Goal: Task Accomplishment & Management: Complete application form

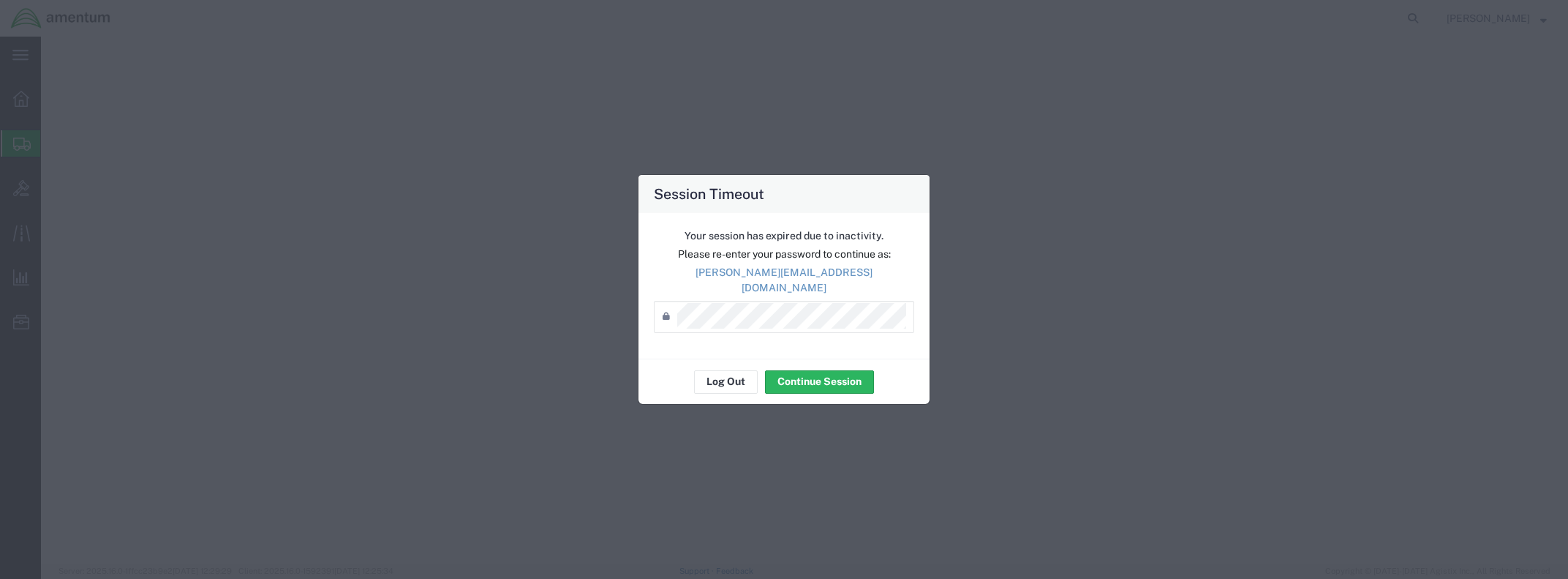
select select "42744"
click at [812, 371] on button "Continue Session" at bounding box center [820, 382] width 109 height 23
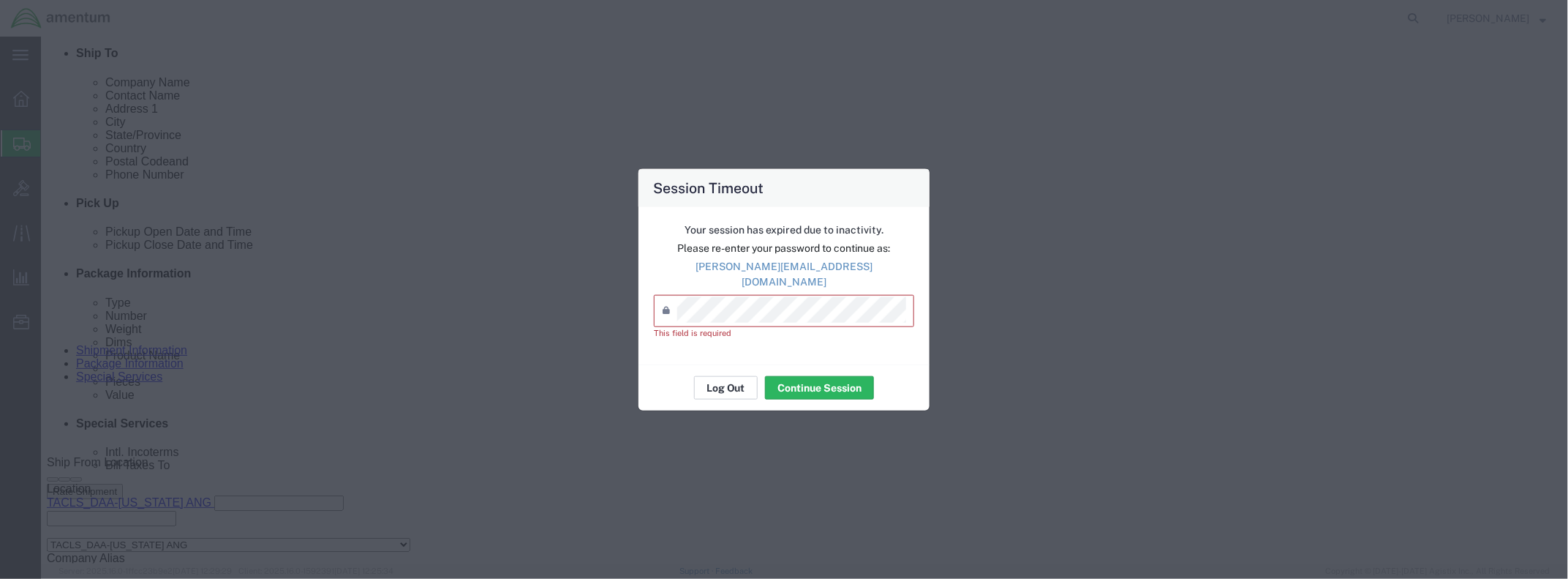
click at [731, 379] on button "Log Out" at bounding box center [726, 387] width 64 height 23
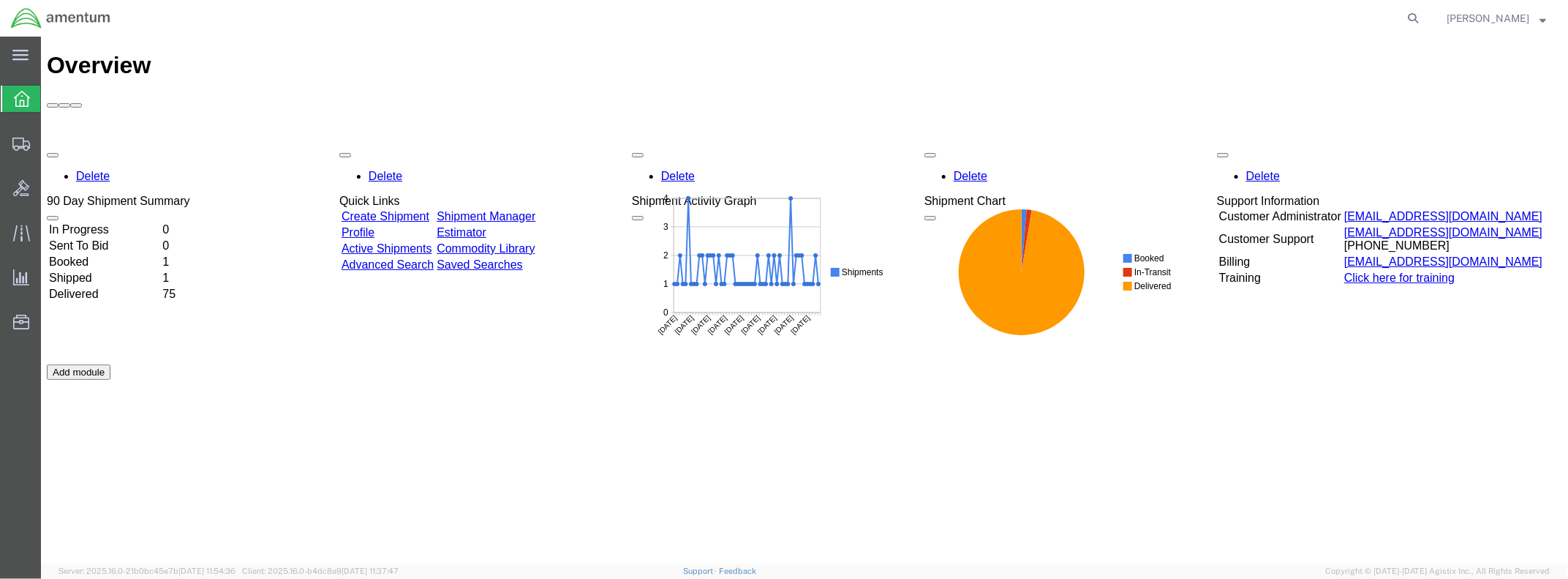
click at [88, 254] on td "Booked" at bounding box center [103, 262] width 111 height 15
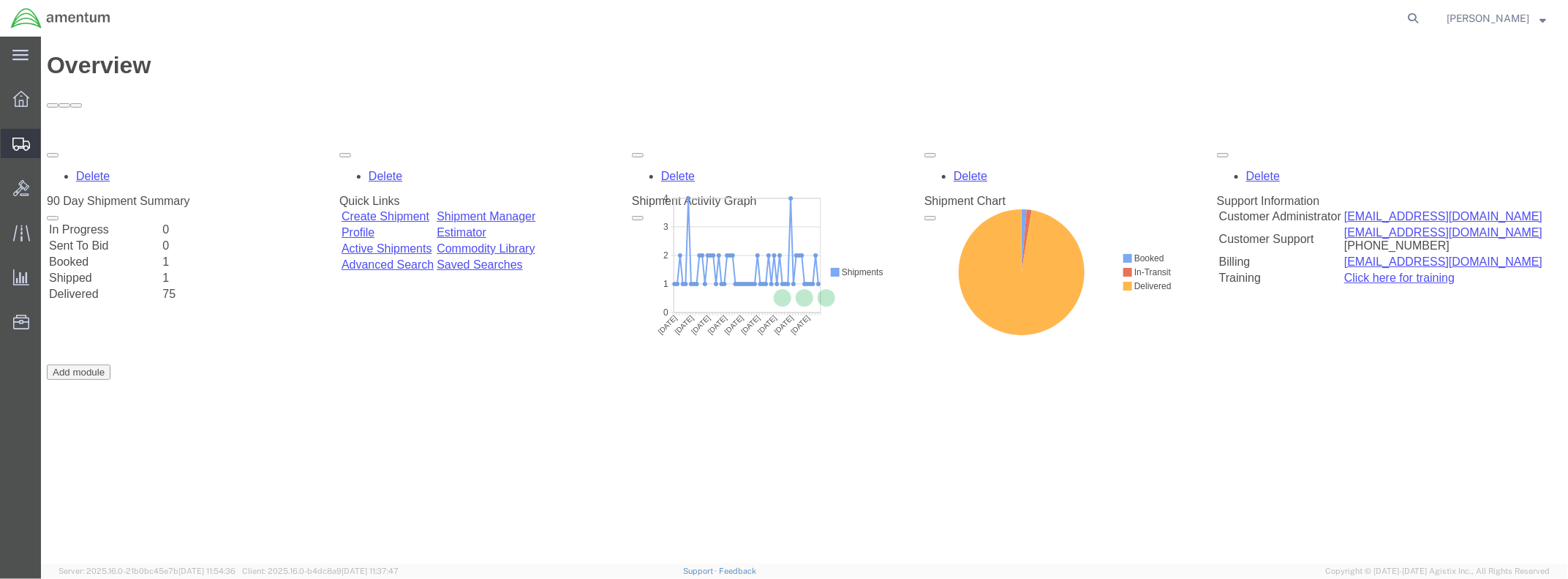
click at [23, 141] on icon at bounding box center [20, 144] width 18 height 13
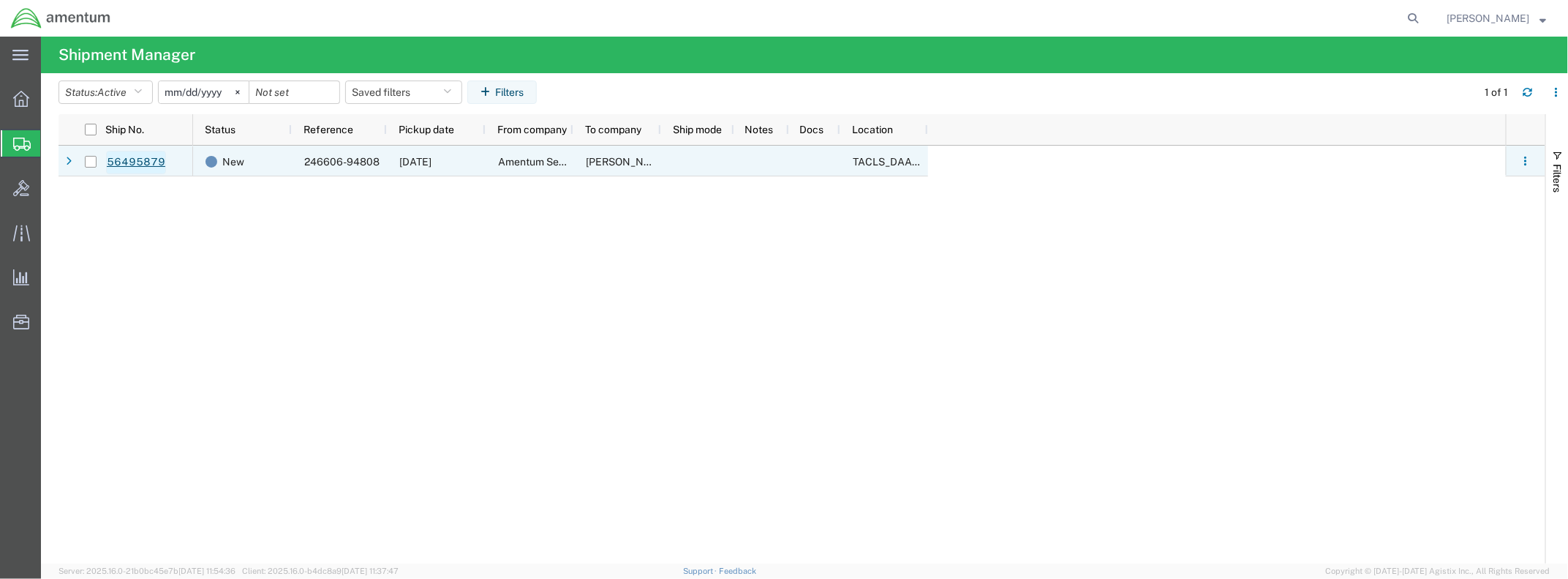
click at [146, 157] on link "56495879" at bounding box center [135, 162] width 60 height 23
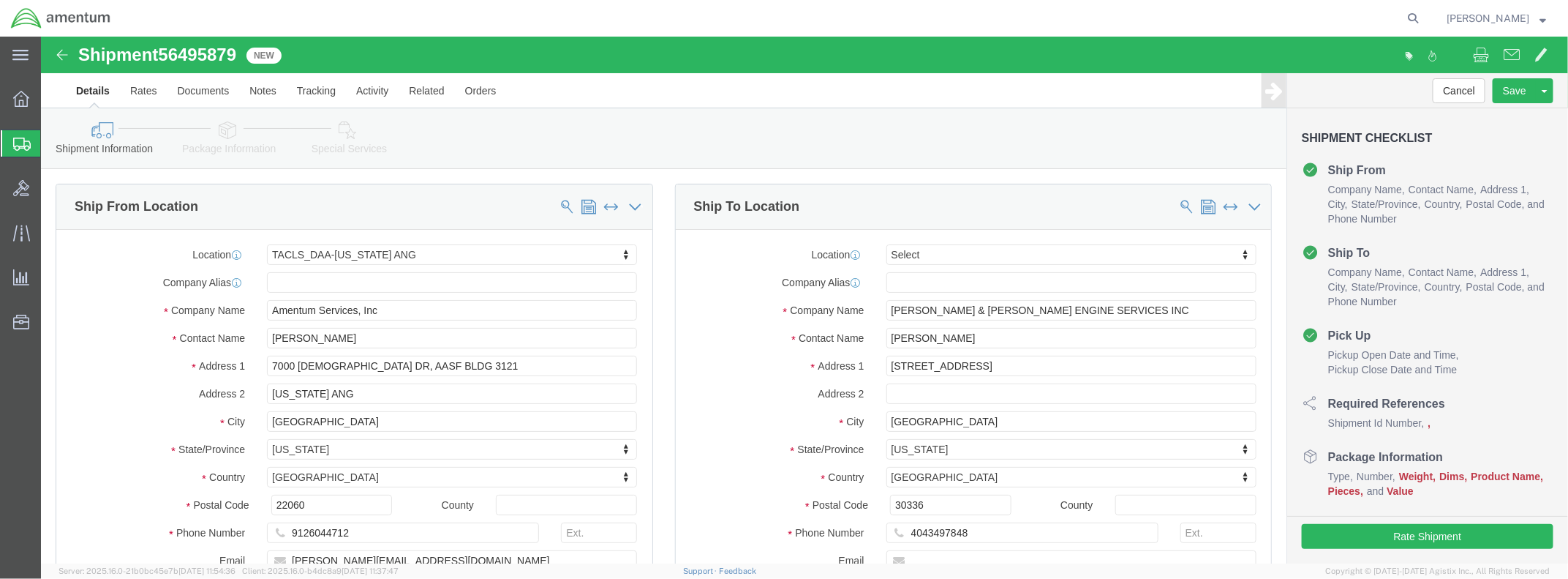
select select "42744"
select select
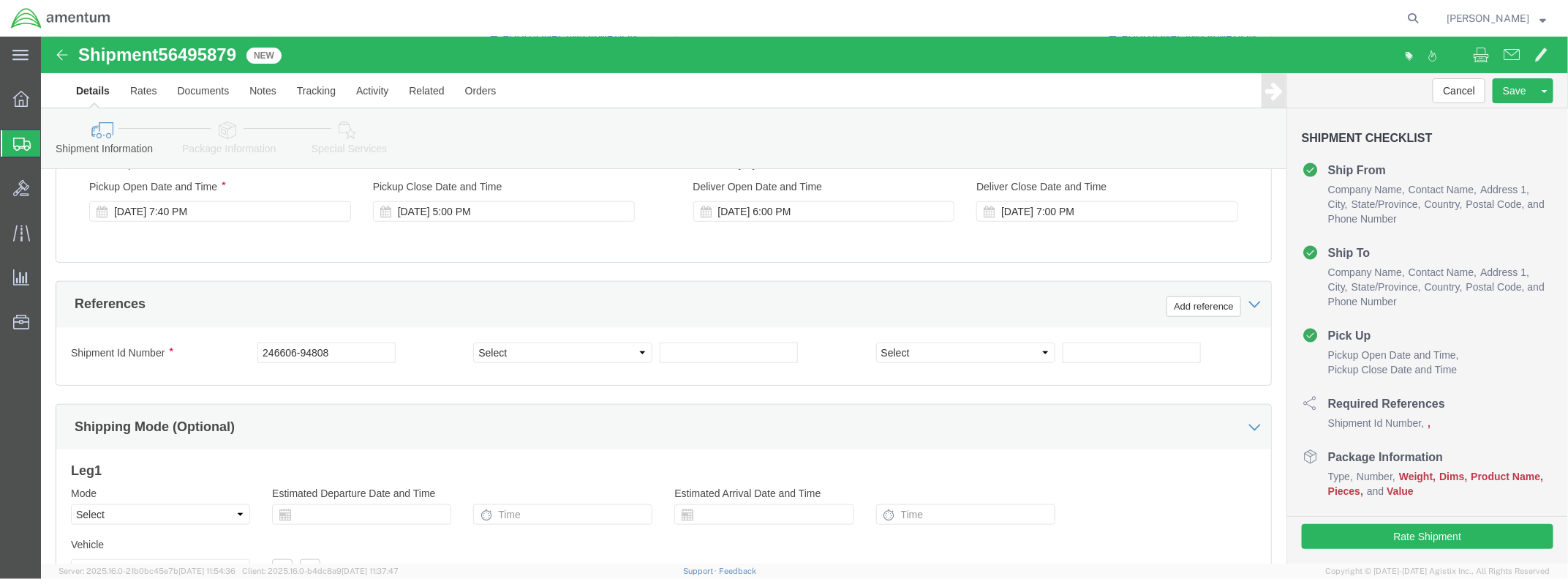
scroll to position [658, 0]
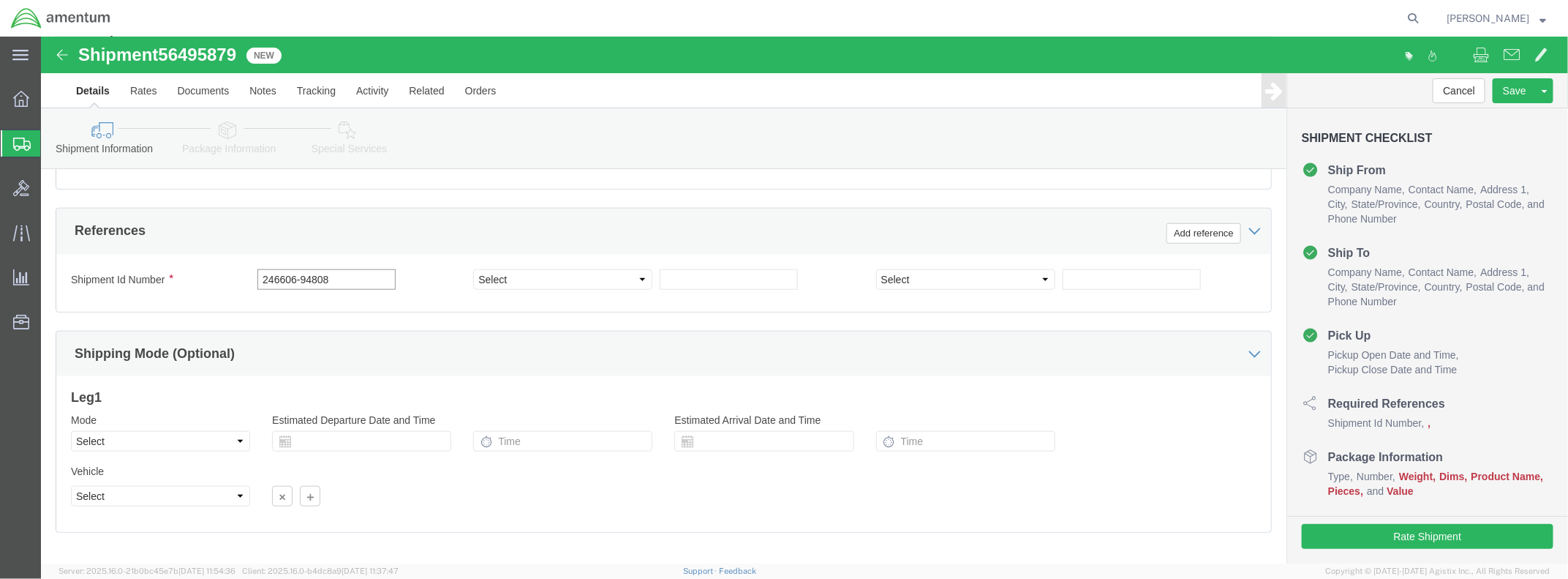
drag, startPoint x: 290, startPoint y: 241, endPoint x: 180, endPoint y: 240, distance: 110.0
click div "Shipment Id Number 246606-94808"
type input "n"
type input "N/A"
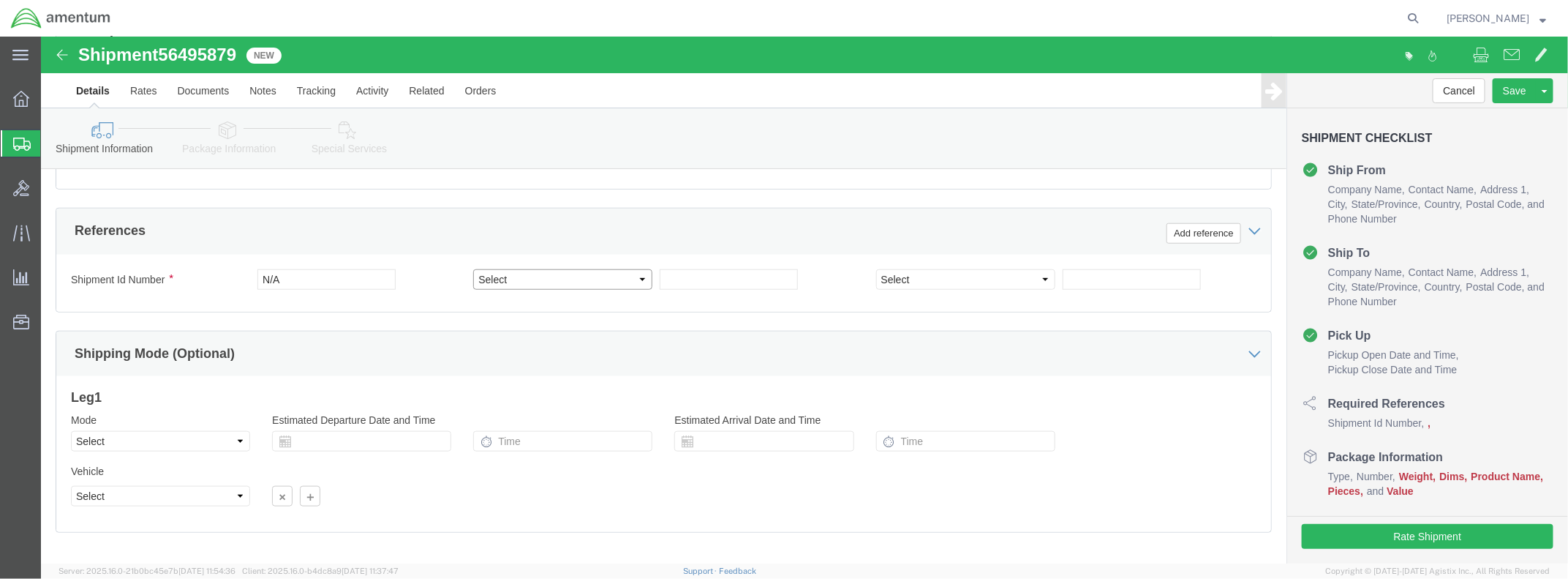
click select "Select Account Type Activity ID Airline Appointment Number ASN Batch Request # …"
click div "Shipment Information Package Information Special Services"
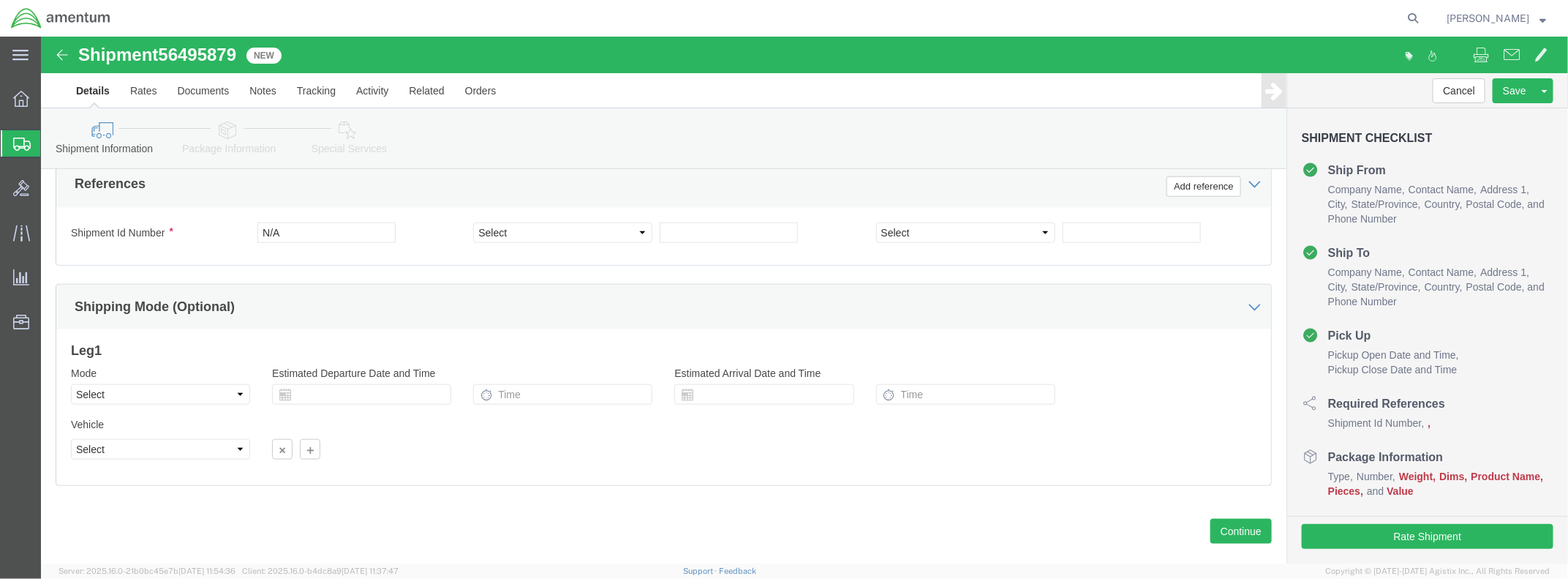
scroll to position [730, 0]
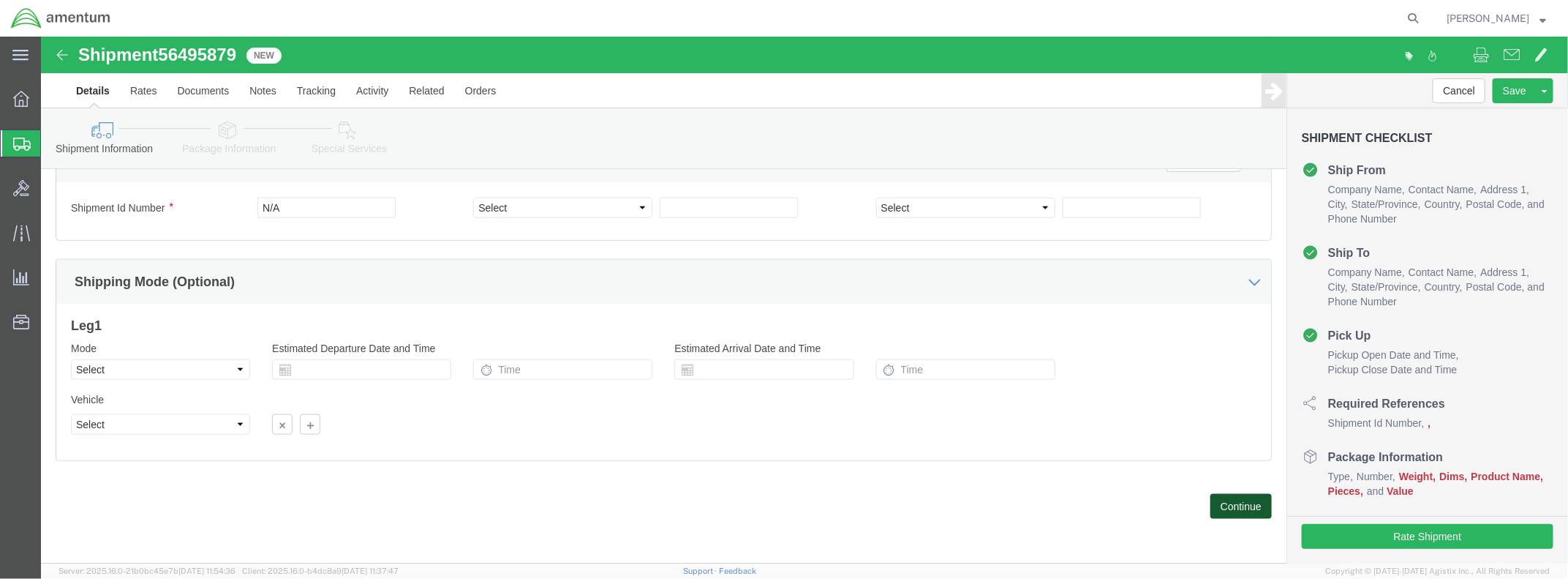
click button "Continue"
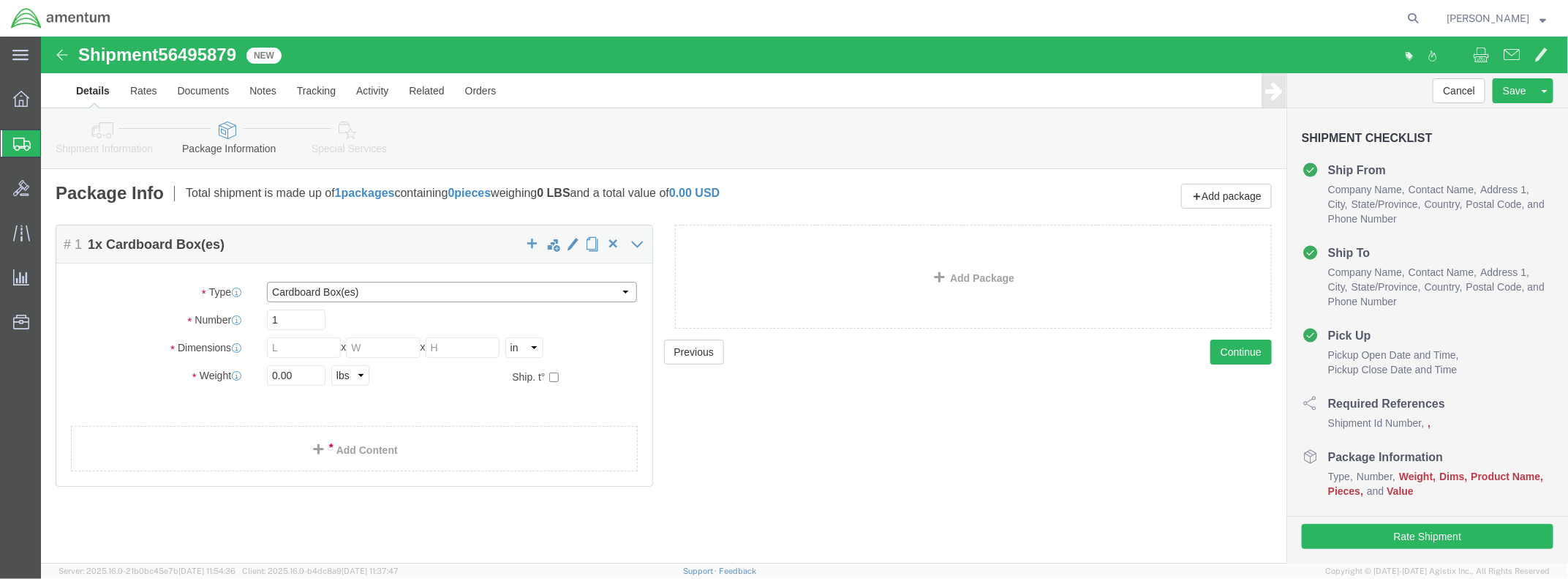
click select "Select BCK Boxes Bale(s) Basket(s) Bolt(s) Bottle(s) Buckets Bulk Bundle(s) Can…"
click input "text"
click select "Select BCK Boxes Bale(s) Basket(s) Bolt(s) Bottle(s) Buckets Bulk Bundle(s) Can…"
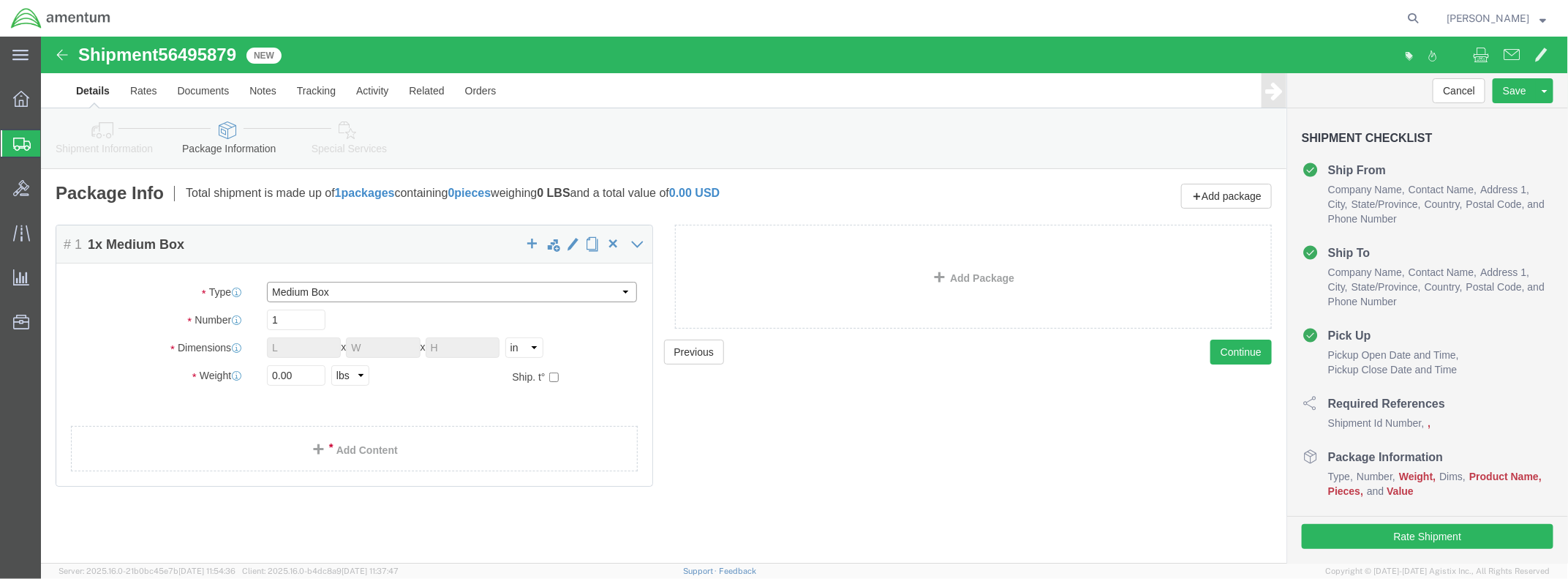
drag, startPoint x: 351, startPoint y: 245, endPoint x: 331, endPoint y: 250, distance: 20.6
click select "Select BCK Boxes Bale(s) Basket(s) Bolt(s) Bottle(s) Buckets Bulk Bundle(s) Can…"
select select "CBOX"
click select "Select BCK Boxes Bale(s) Basket(s) Bolt(s) Bottle(s) Buckets Bulk Bundle(s) Can…"
click input "text"
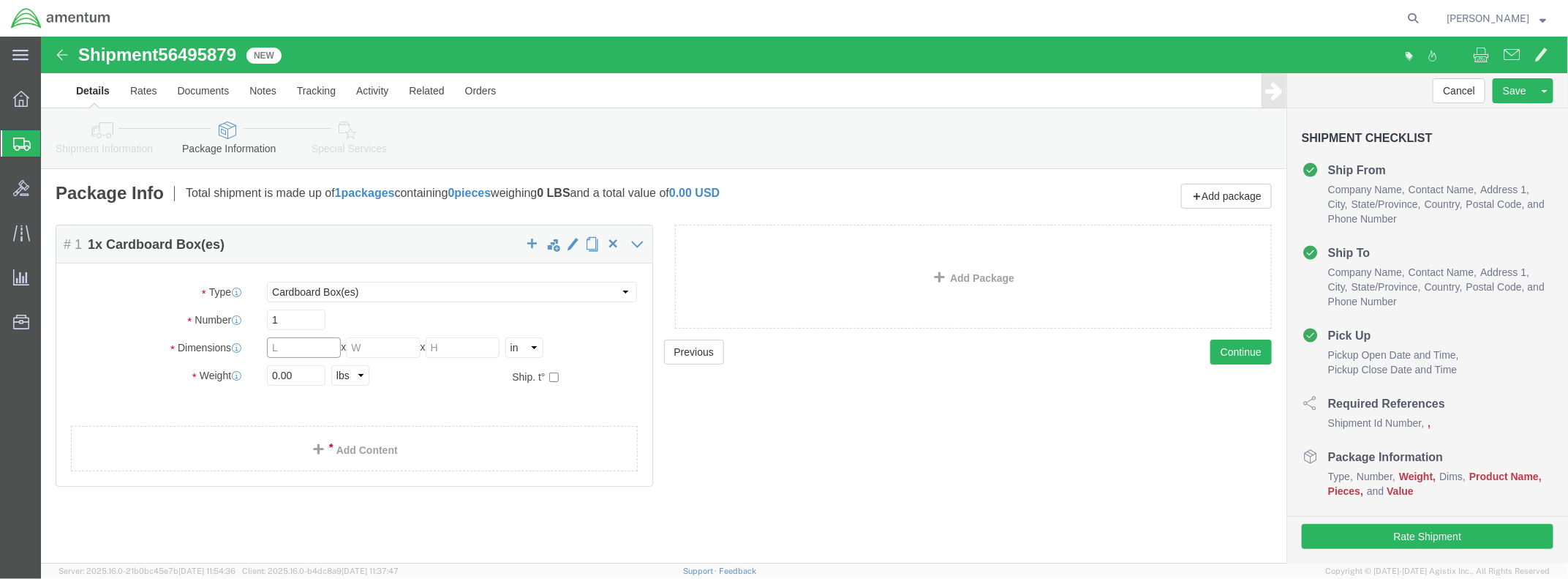
drag, startPoint x: 260, startPoint y: 313, endPoint x: 220, endPoint y: 313, distance: 40.0
click div "Length x Width x Height Select cm ft in"
type input "15"
drag, startPoint x: 350, startPoint y: 313, endPoint x: 300, endPoint y: 313, distance: 50.0
click div "Length 15 x Width x Height Select cm ft in"
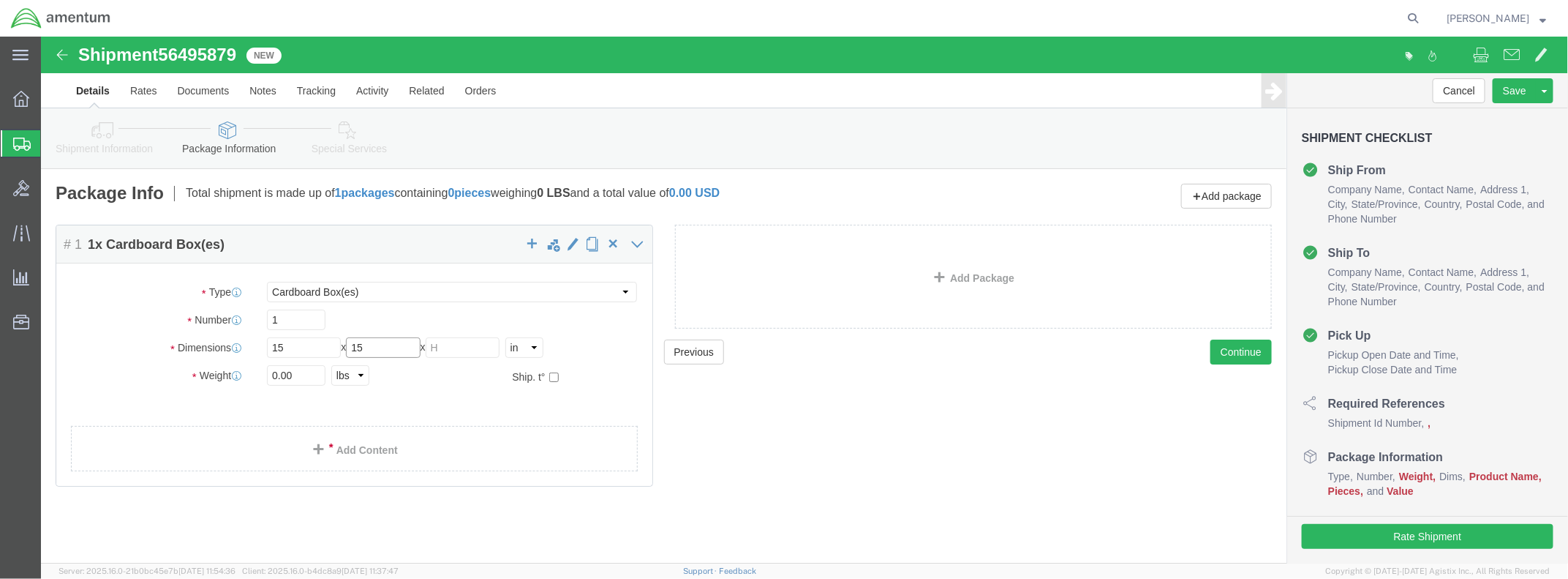
type input "15"
drag, startPoint x: 433, startPoint y: 310, endPoint x: 387, endPoint y: 313, distance: 46.1
click div "Length 15 x Width 15 x Height Select cm ft in"
type input "15"
click ul
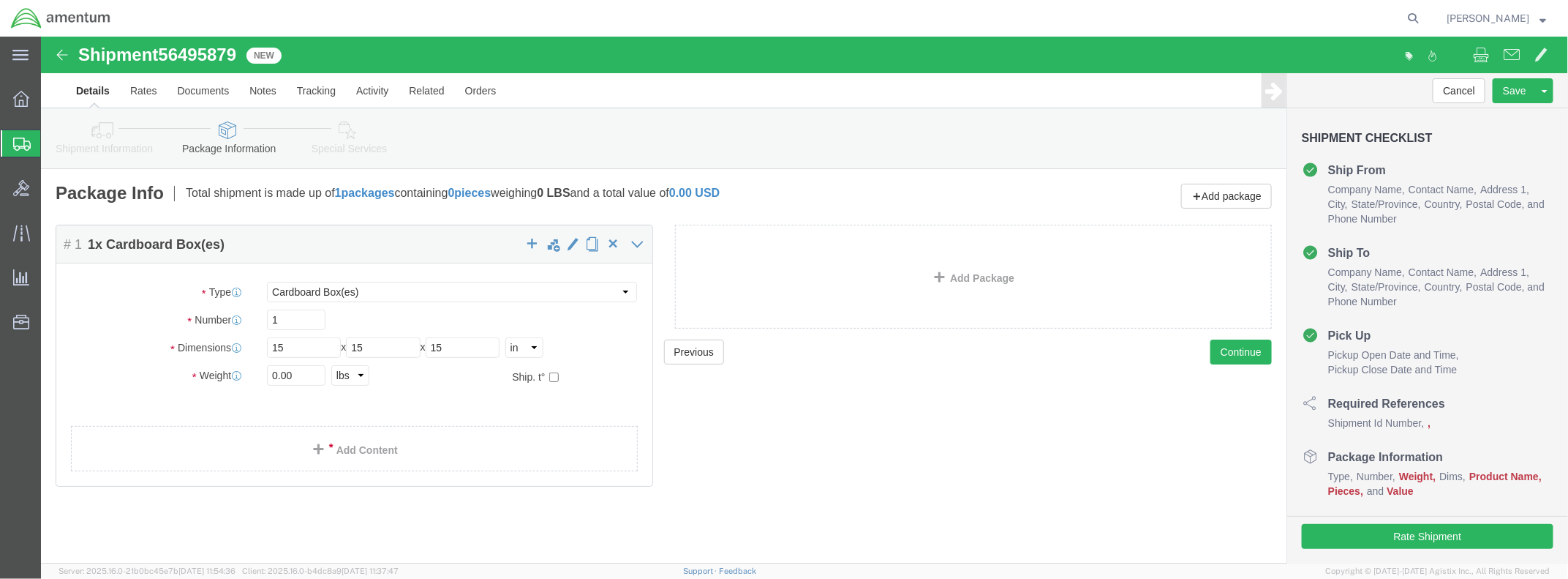
click ul
drag, startPoint x: 254, startPoint y: 337, endPoint x: 211, endPoint y: 342, distance: 43.3
click div "0.00 Select kgs lbs"
type input "40"
click ul
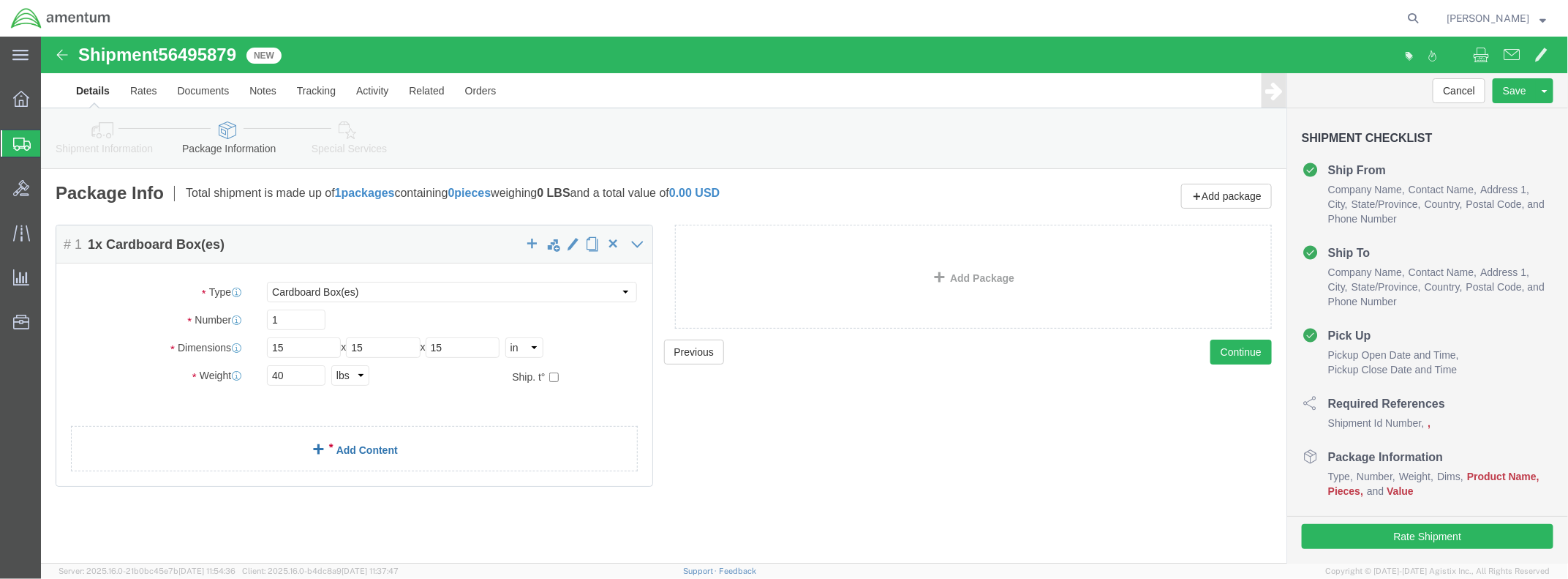
click link "Add Content"
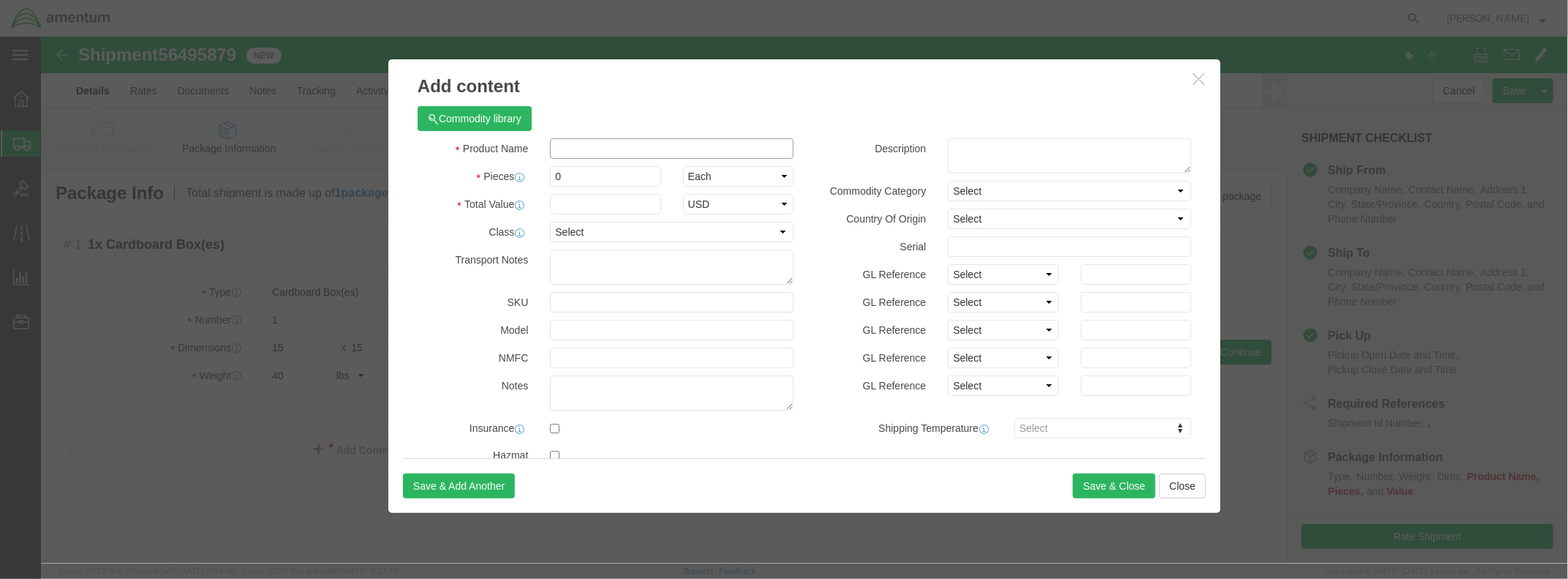
click input "text"
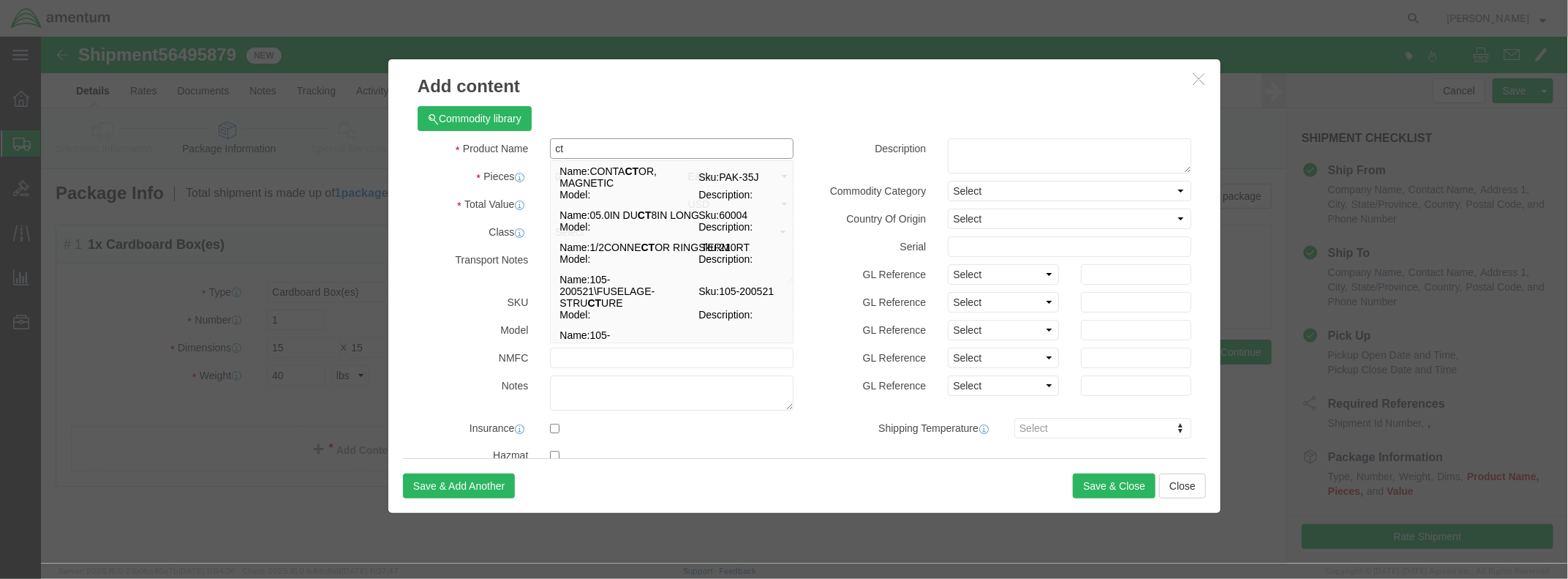
type input "c"
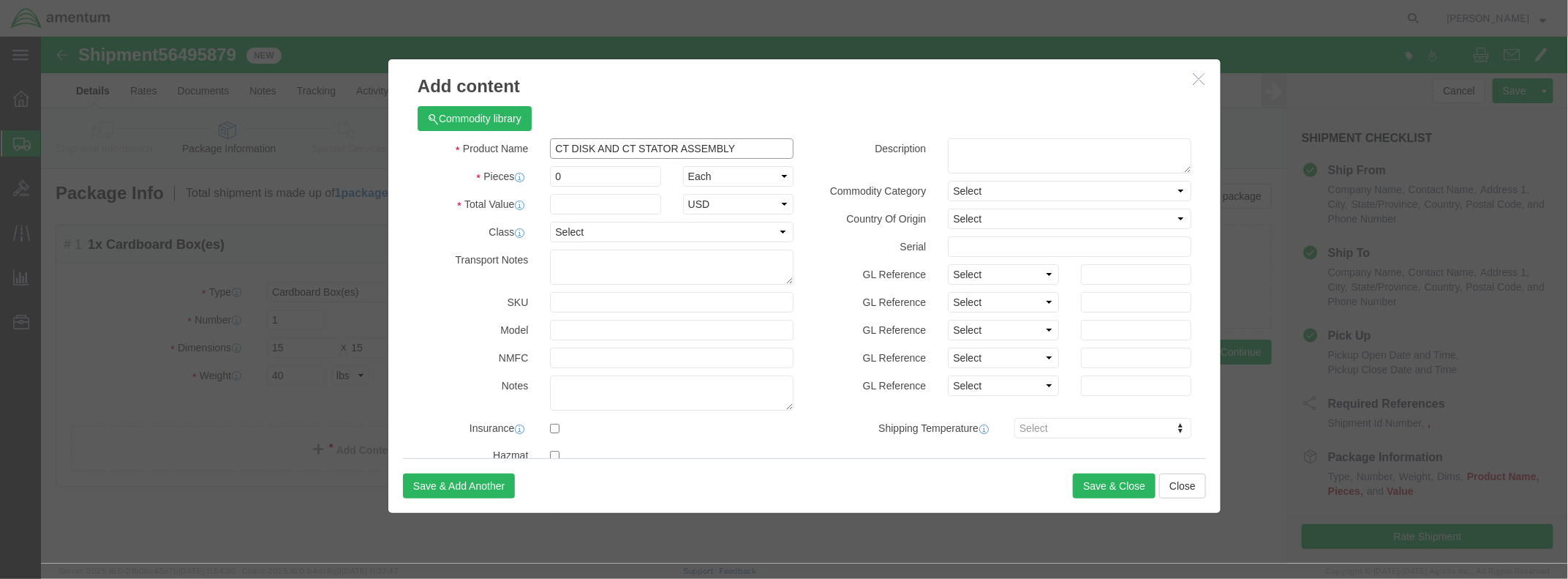
type input "CT DISK AND CT STATOR ASSEMBLY"
click input "0"
drag, startPoint x: 523, startPoint y: 140, endPoint x: 496, endPoint y: 140, distance: 27.0
click div "Pieces 0 Select Bag Barrels 100Board Feet Bottle Box Blister Pack Carats Can Ca…"
type input "2"
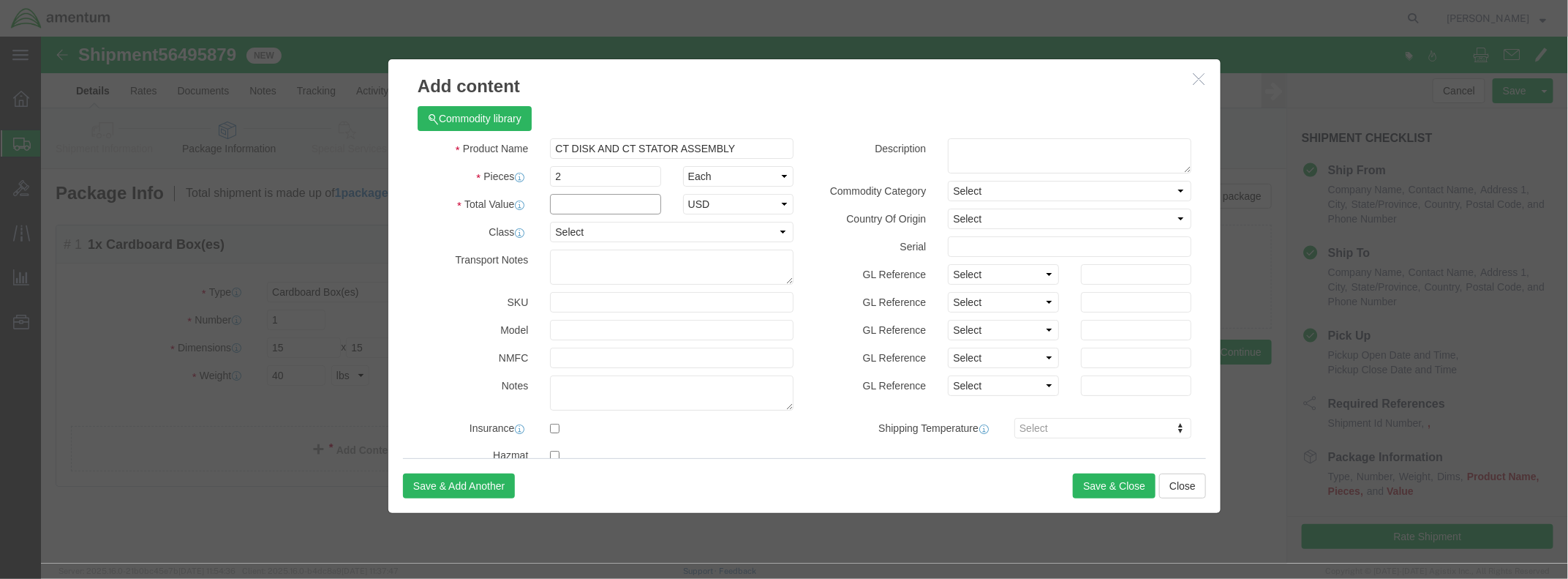
click input "text"
type input "2020"
click label "GL Reference"
click button "Save & Close"
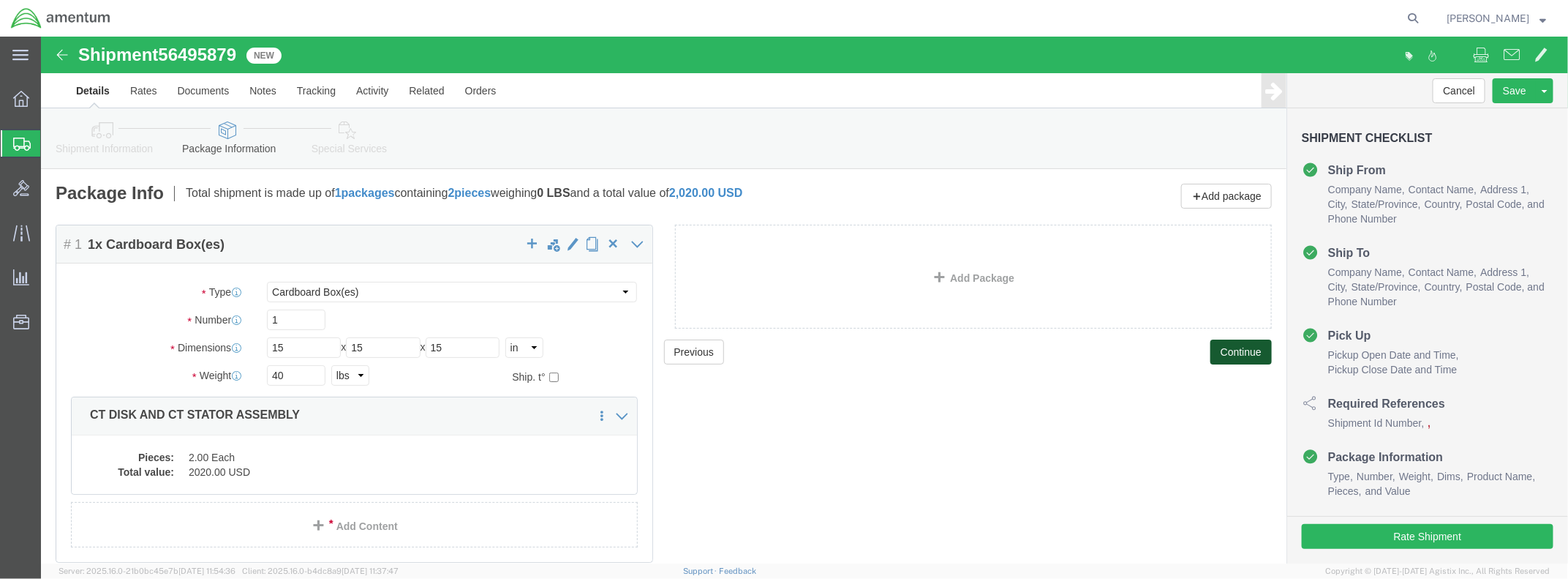
click button "Continue"
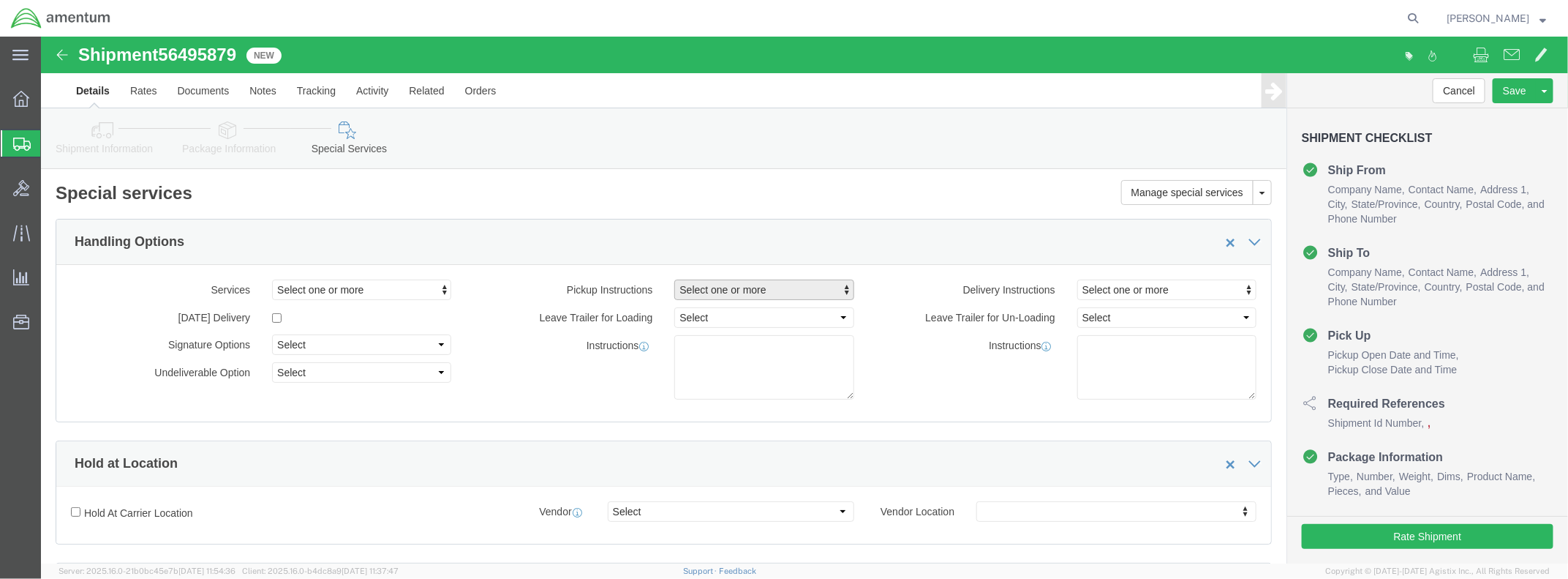
click button "Select one or more"
click link "Inside Pickup"
select select "PICKUP_INSIDE_PICKUP"
click div "Instructions"
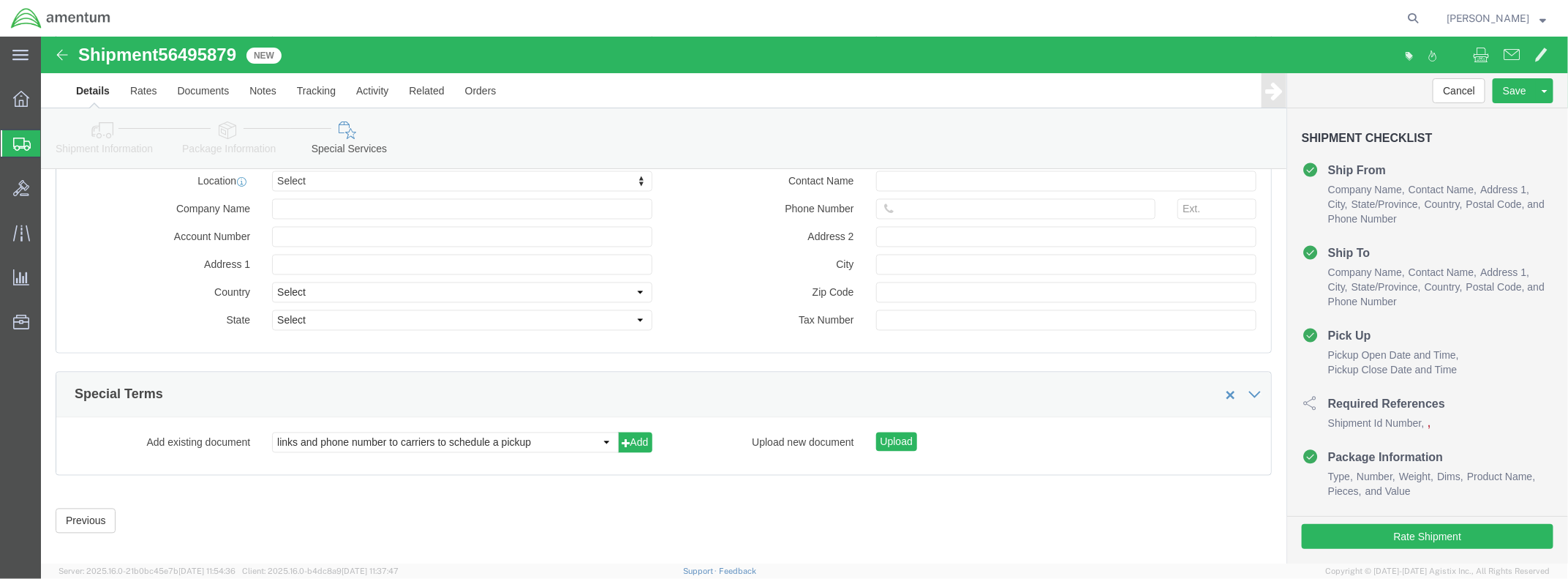
scroll to position [1436, 0]
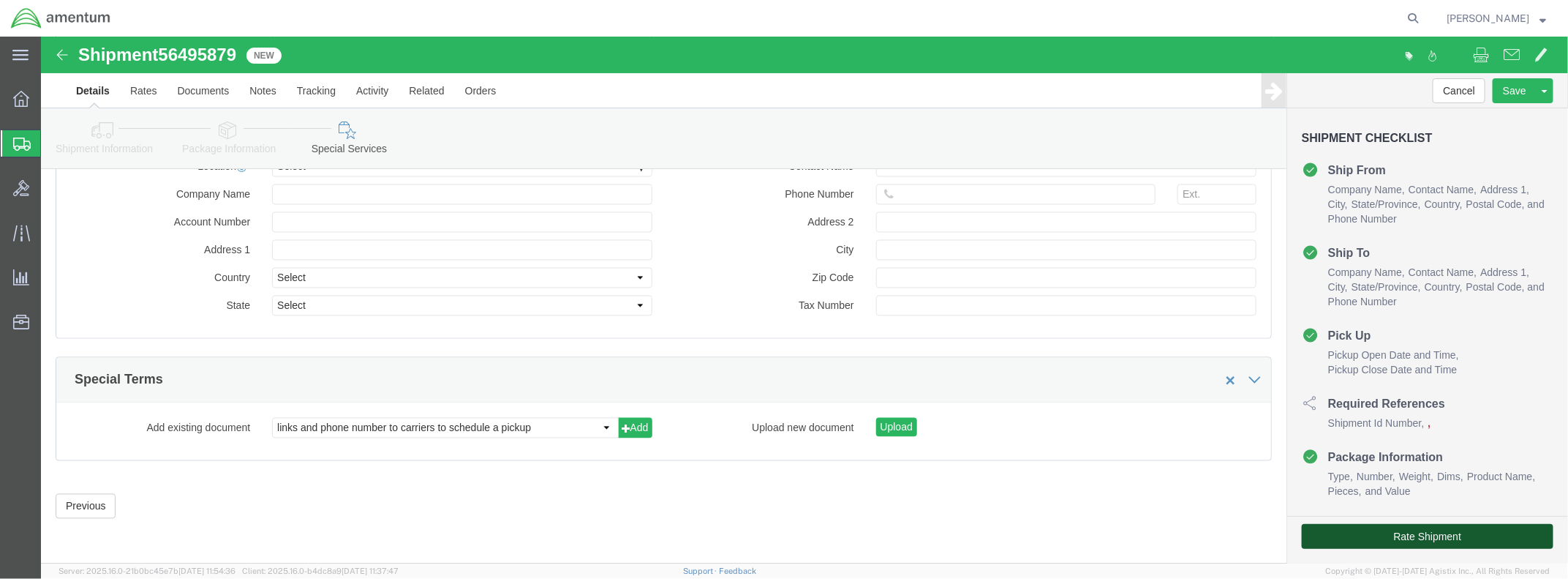
click button "Rate Shipment"
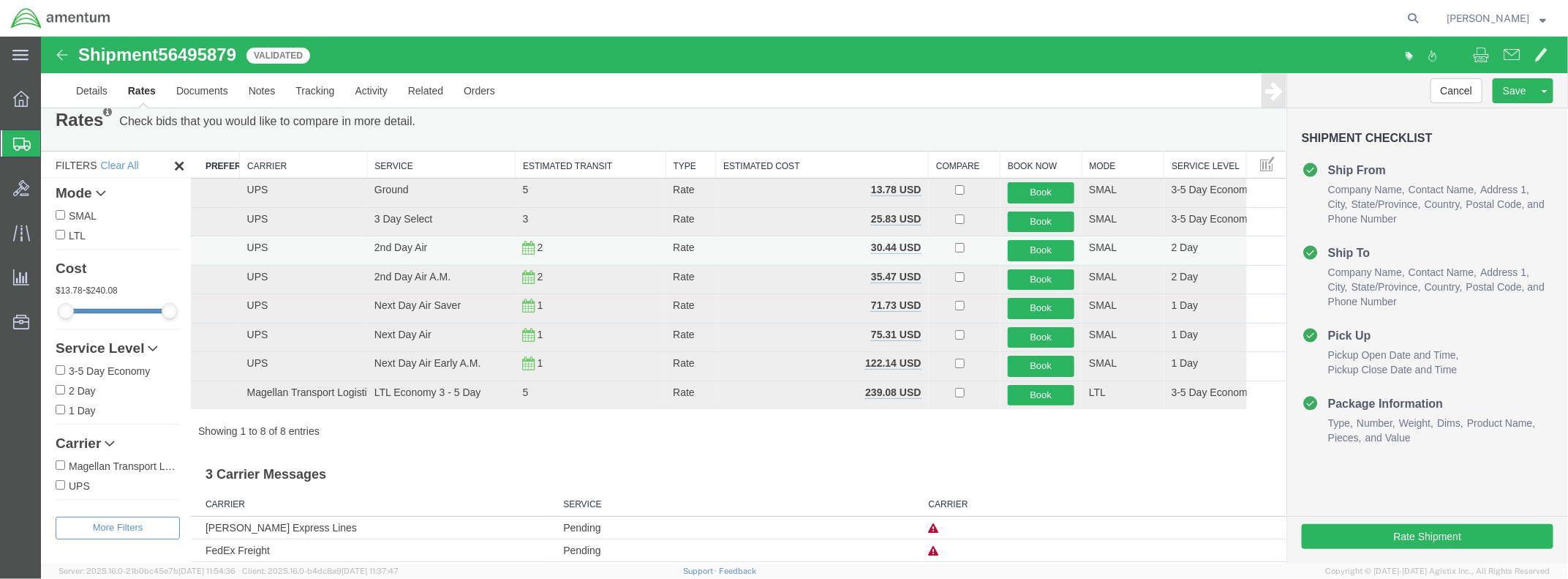
scroll to position [0, 0]
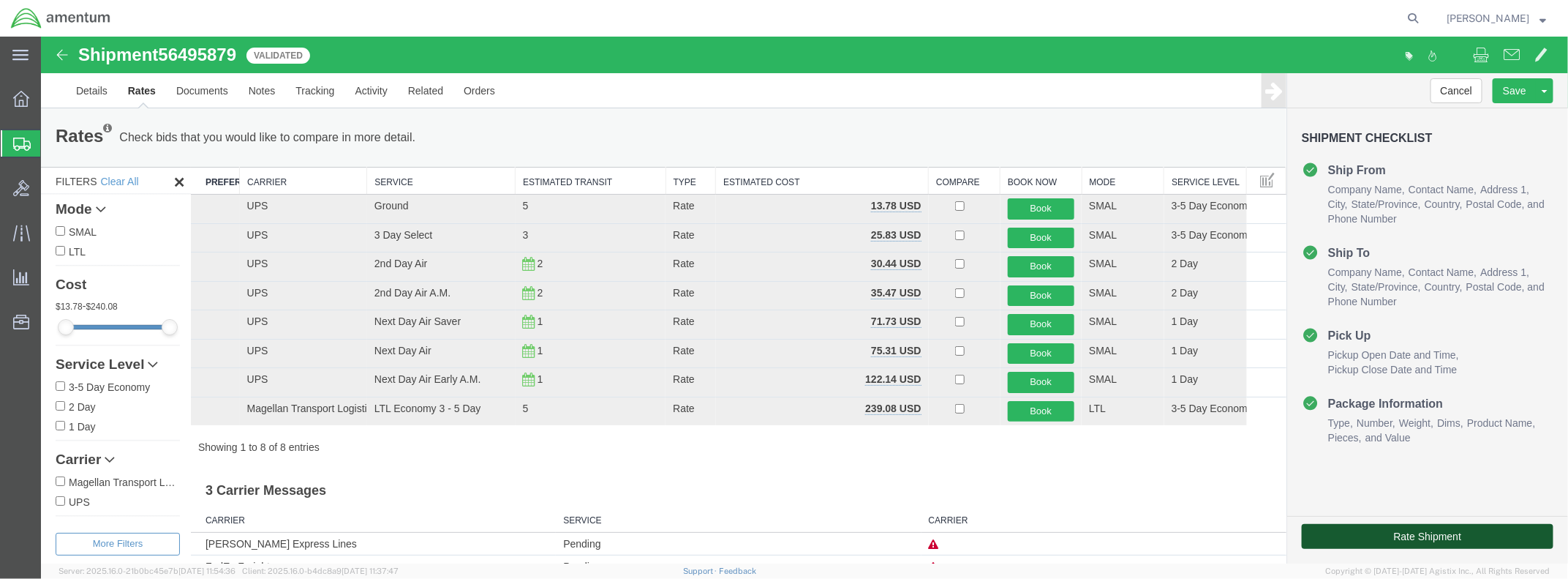
click at [1464, 535] on button "Rate Shipment" at bounding box center [1427, 536] width 252 height 25
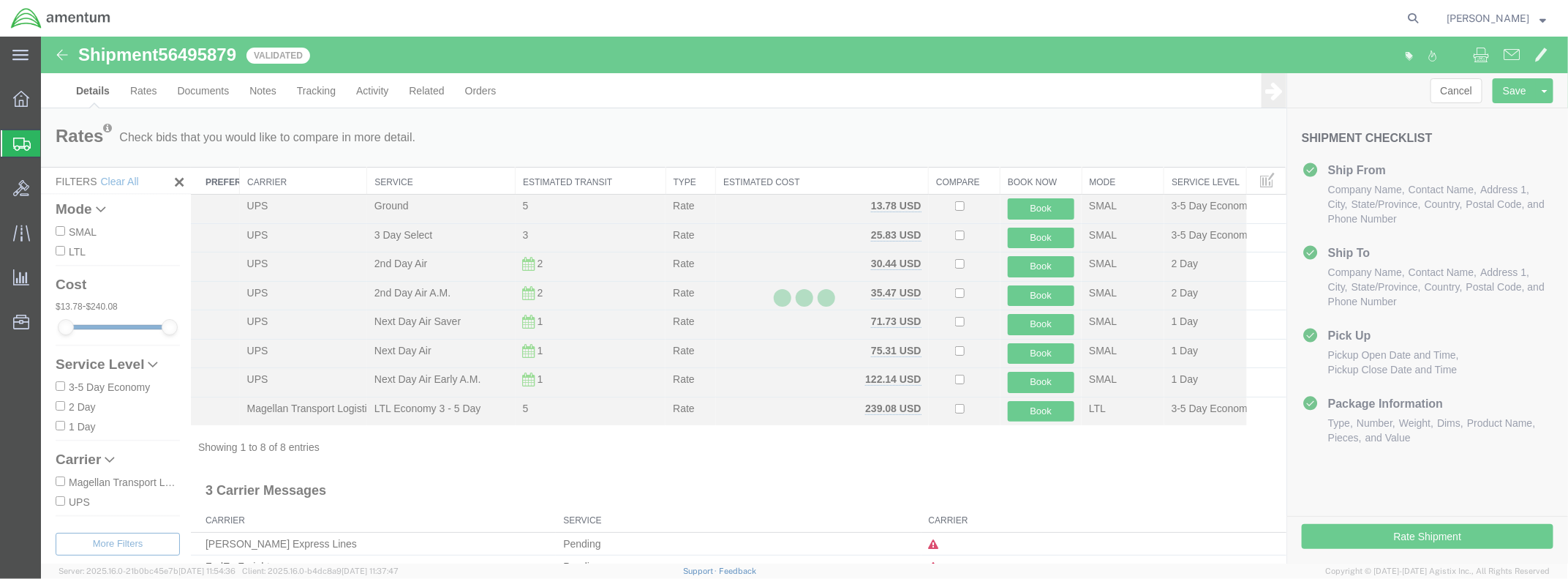
select select "42744"
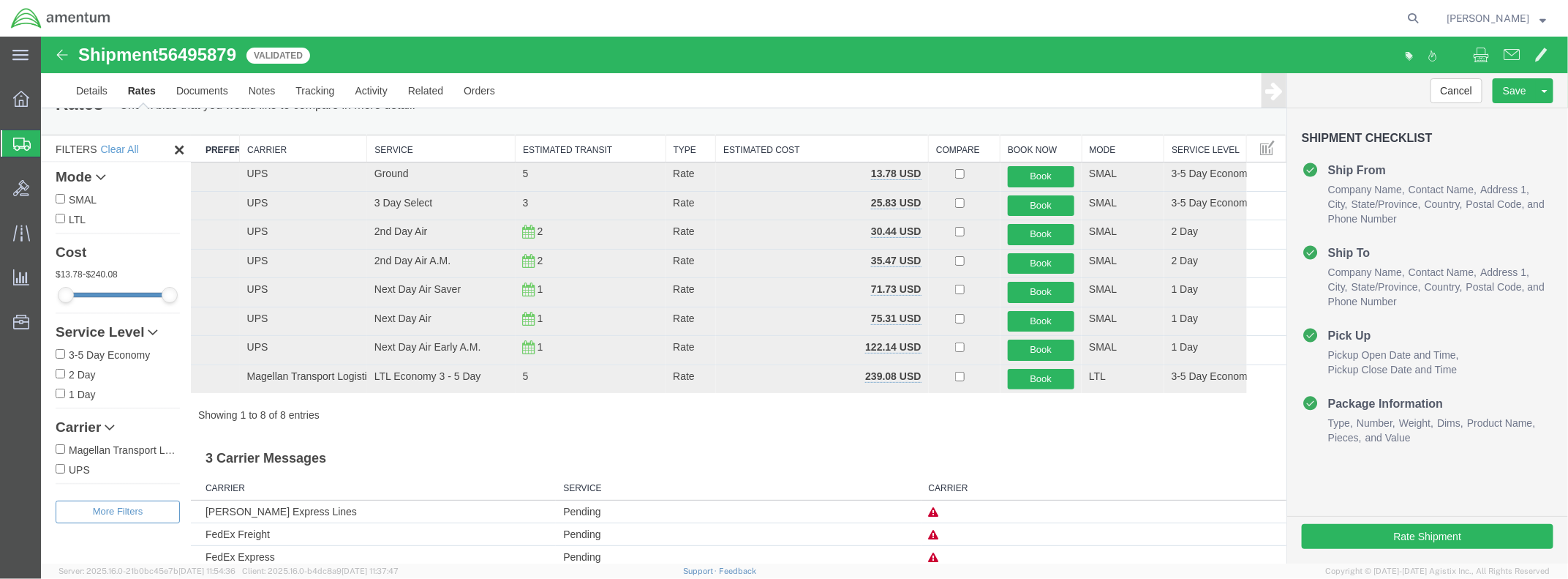
scroll to position [50, 0]
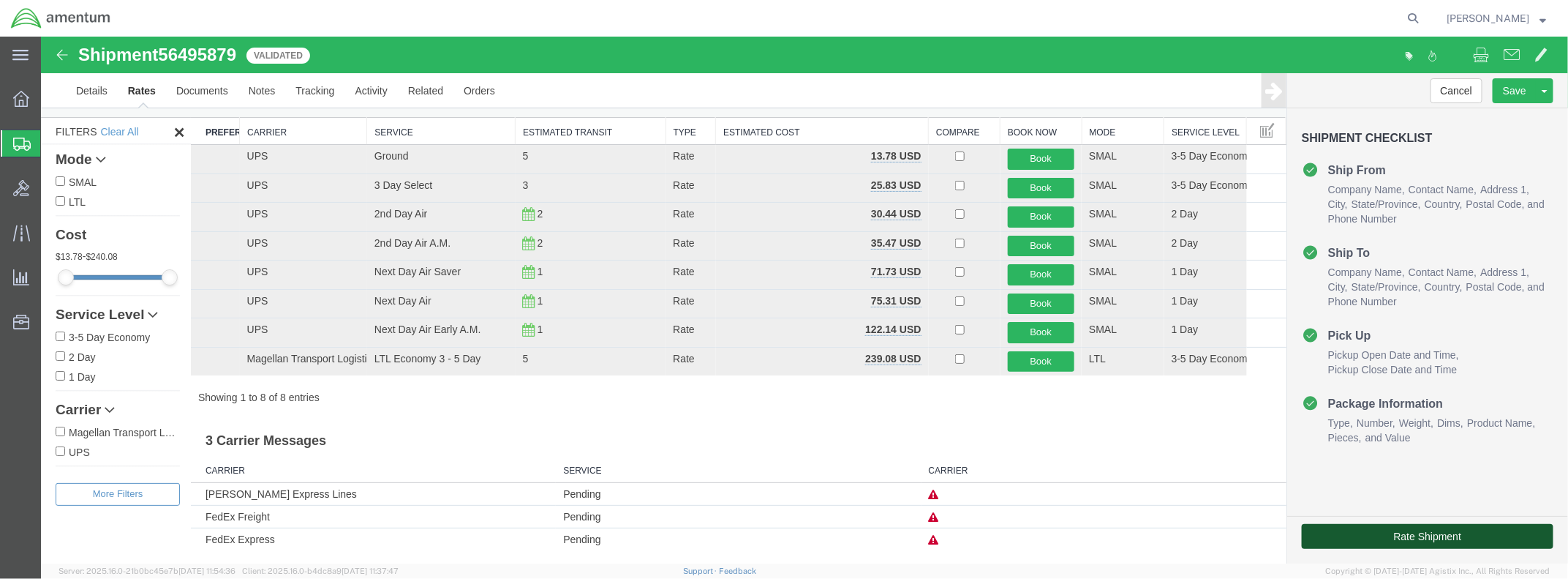
click at [1429, 535] on button "Rate Shipment" at bounding box center [1427, 536] width 252 height 25
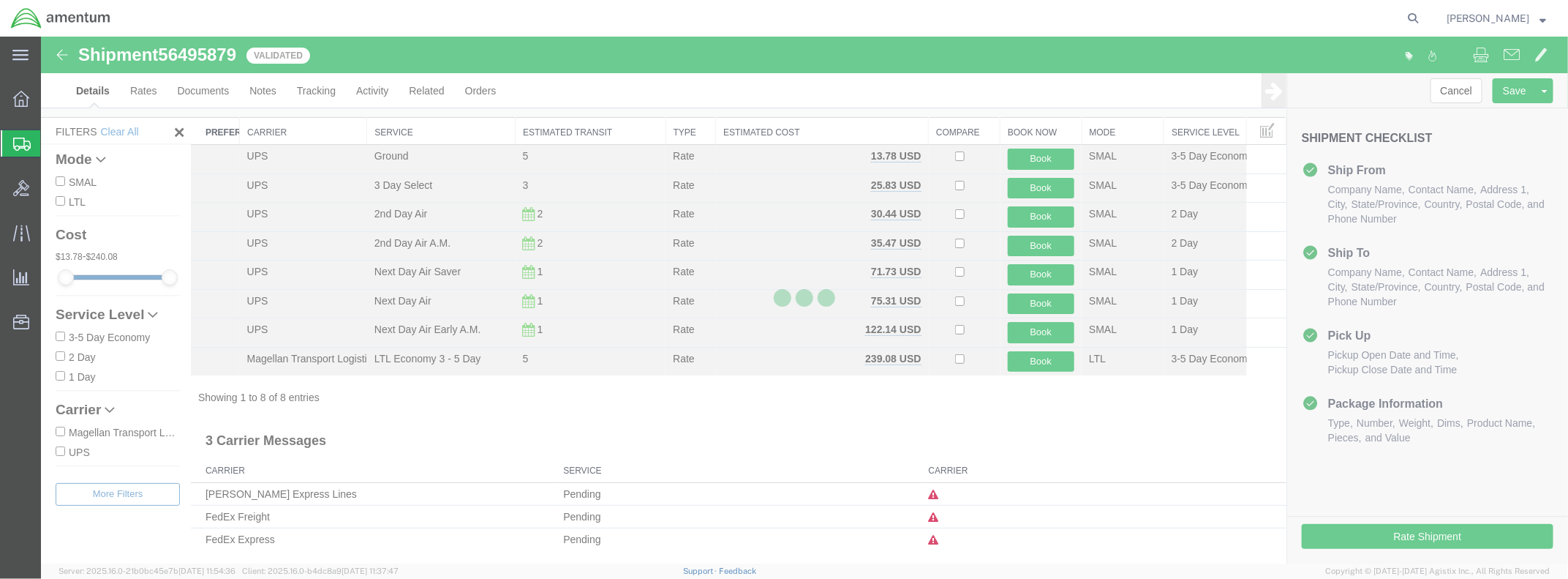
select select "42744"
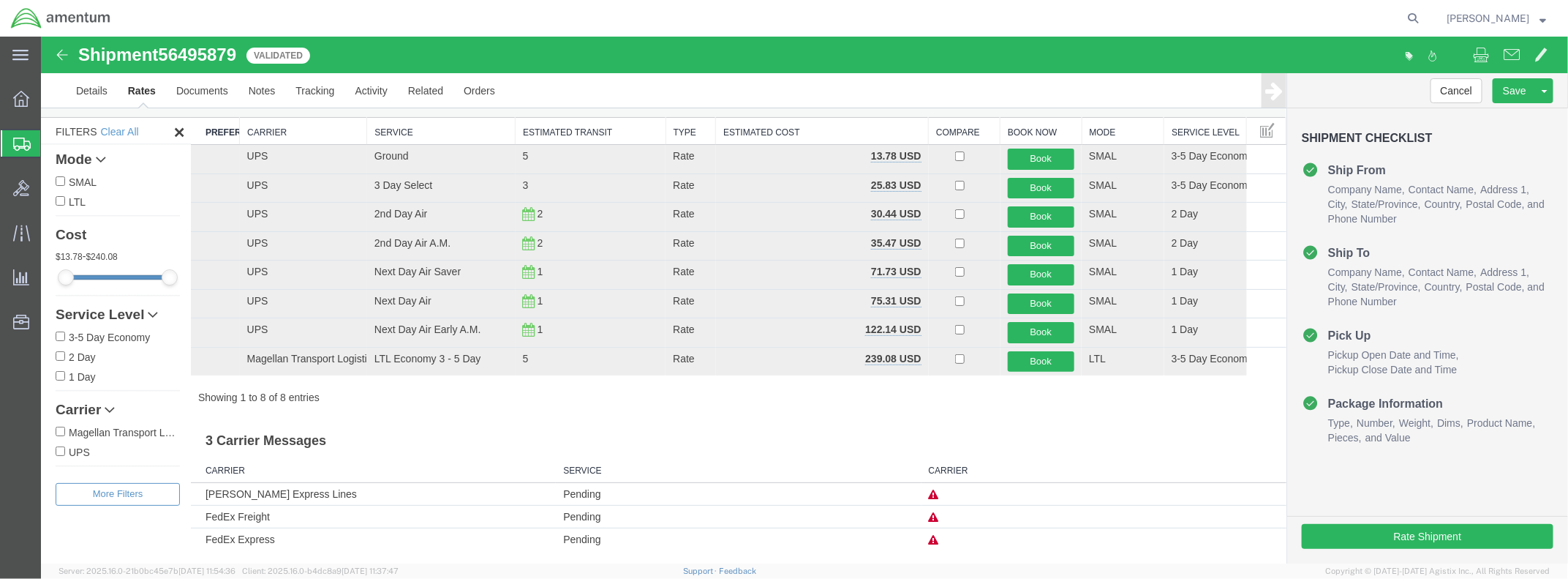
click at [929, 492] on icon at bounding box center [933, 493] width 10 height 10
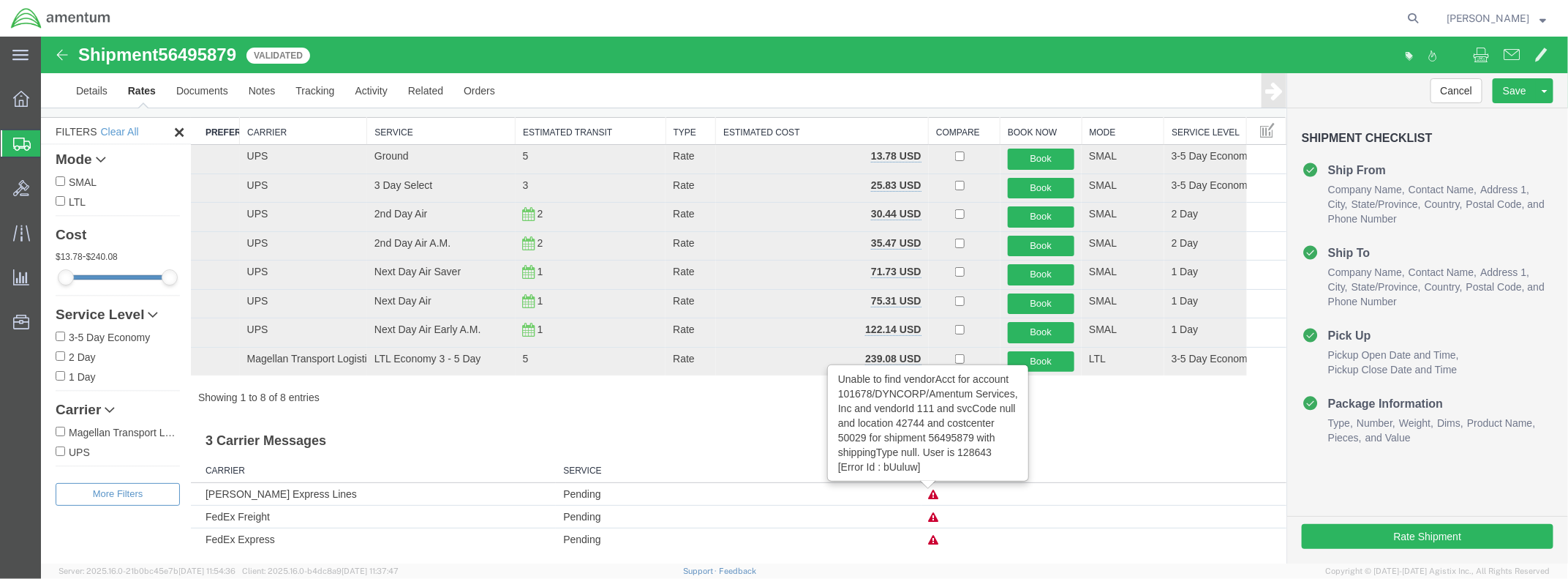
click at [1176, 454] on div "3 Carrier Messages Carrier Service Carrier Estes Express Lines Pending Unable t…" at bounding box center [737, 484] width 1095 height 131
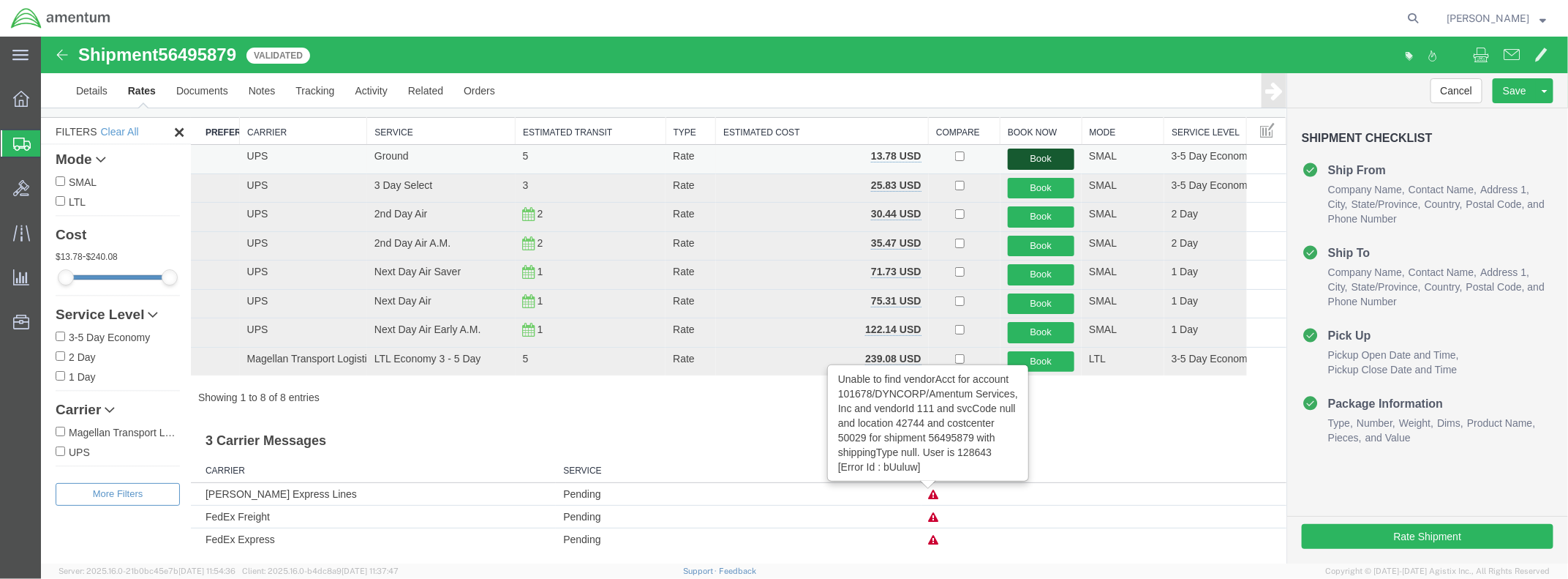
click at [1043, 161] on button "Book" at bounding box center [1040, 158] width 67 height 21
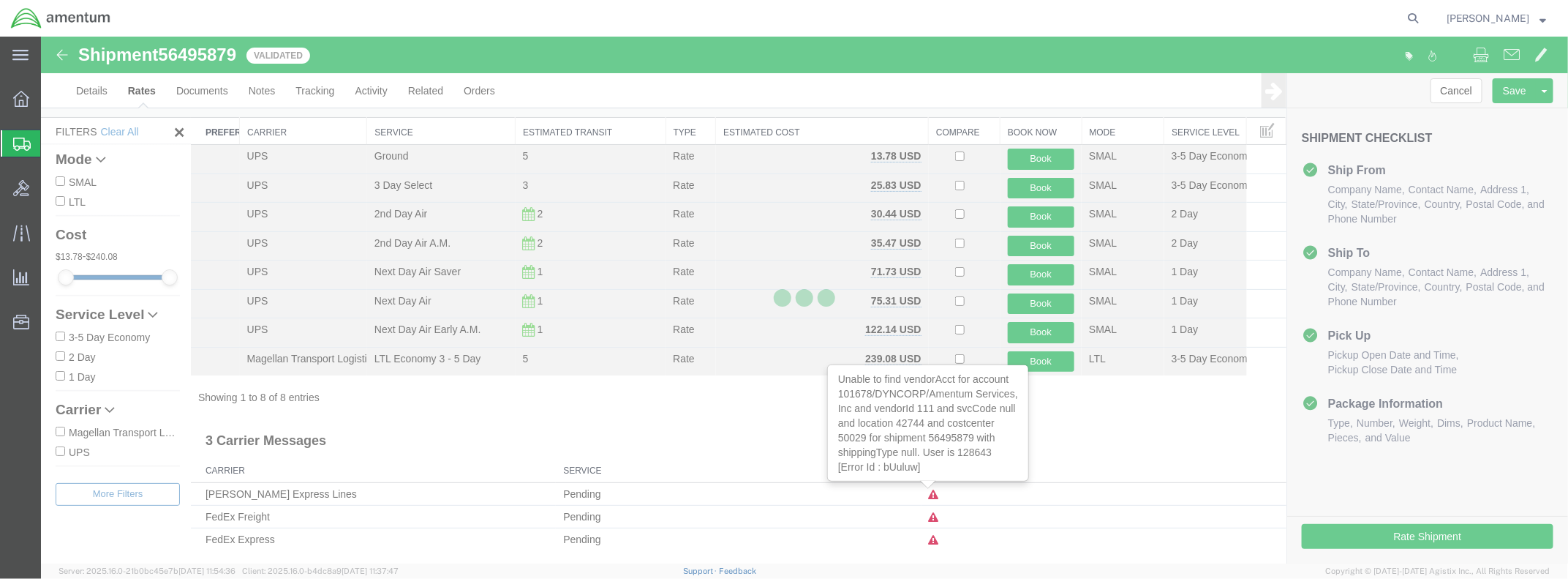
scroll to position [0, 0]
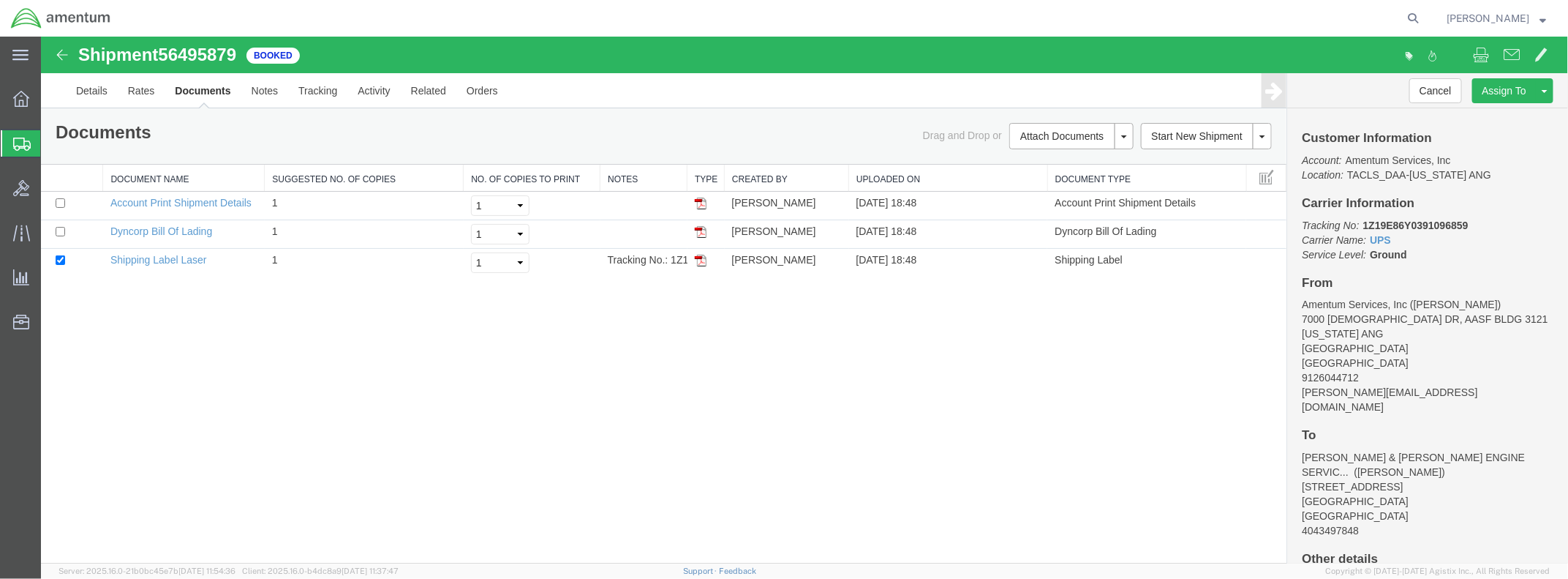
drag, startPoint x: 700, startPoint y: 261, endPoint x: 712, endPoint y: 330, distance: 70.0
click at [700, 261] on img at bounding box center [700, 260] width 12 height 12
drag, startPoint x: 705, startPoint y: 230, endPoint x: 708, endPoint y: 318, distance: 88.1
click at [705, 230] on img at bounding box center [700, 231] width 12 height 12
click at [701, 203] on img at bounding box center [700, 203] width 12 height 12
